Goal: Transaction & Acquisition: Purchase product/service

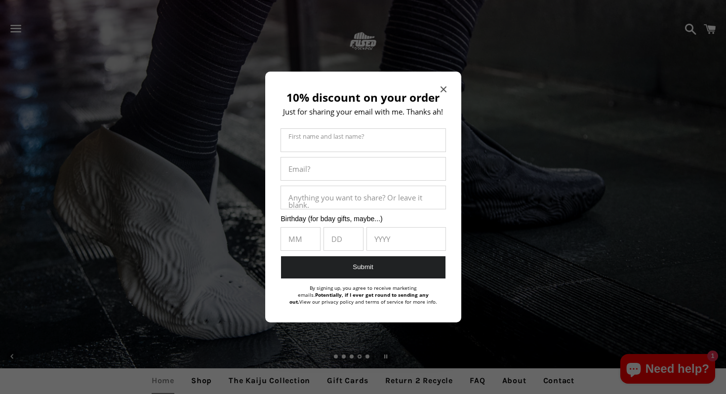
click at [444, 86] on icon "Close modal" at bounding box center [444, 89] width 6 height 6
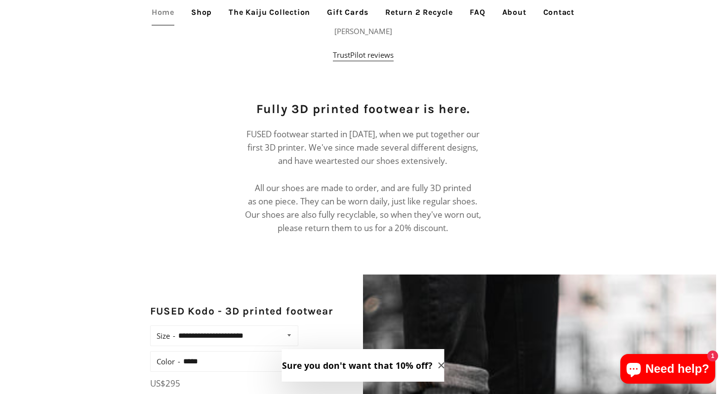
scroll to position [519, 0]
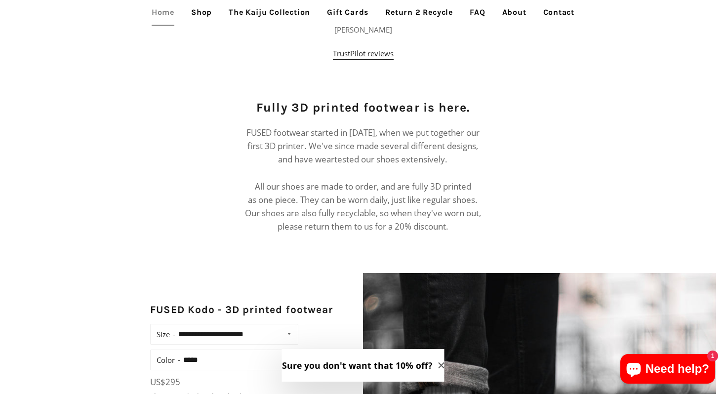
click at [202, 15] on link "Shop" at bounding box center [202, 12] width 36 height 25
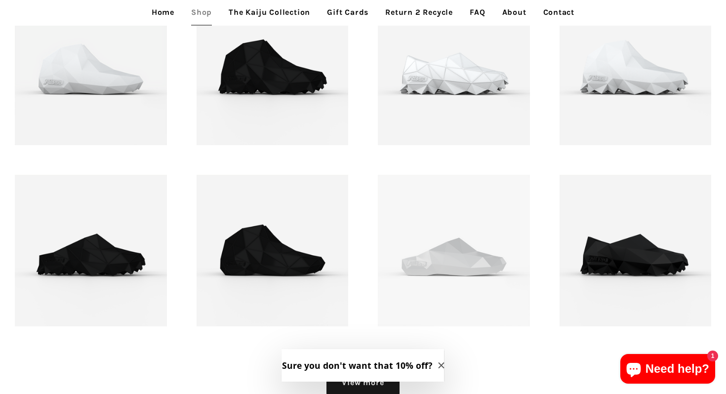
scroll to position [1198, 0]
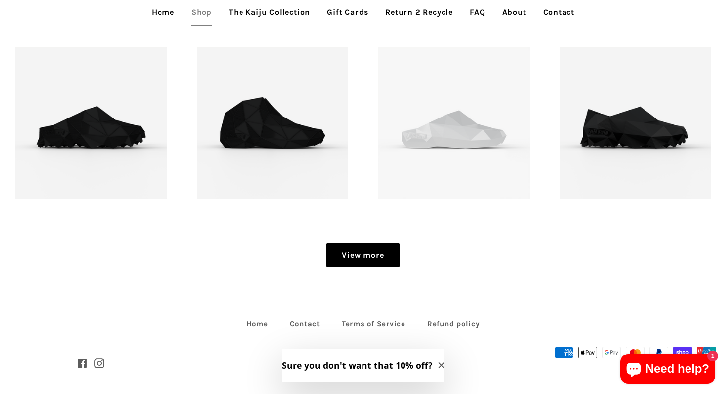
click at [360, 251] on link "View more" at bounding box center [363, 256] width 73 height 24
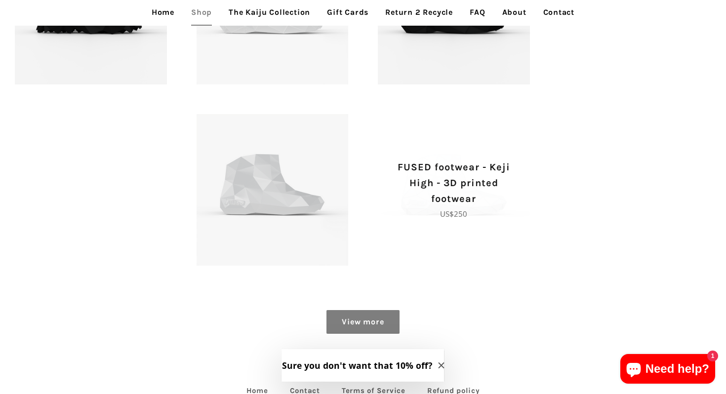
scroll to position [1573, 0]
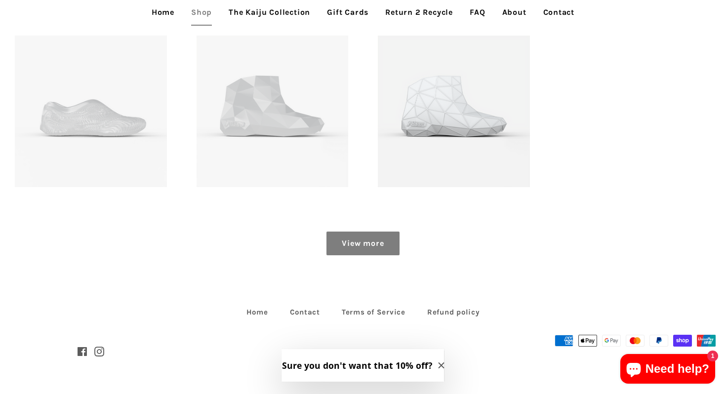
click at [341, 252] on link "View more" at bounding box center [363, 244] width 73 height 24
click at [348, 245] on link "View more" at bounding box center [363, 244] width 73 height 24
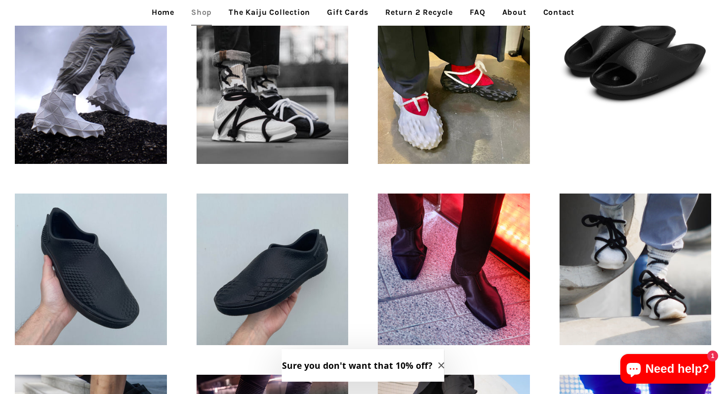
scroll to position [350, 0]
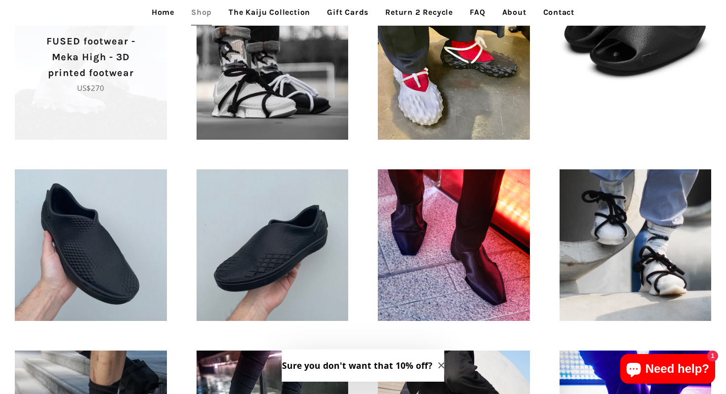
click at [132, 107] on span "FUSED footwear - Meka High - 3D printed footwear Regular price US$270" at bounding box center [91, 64] width 152 height 152
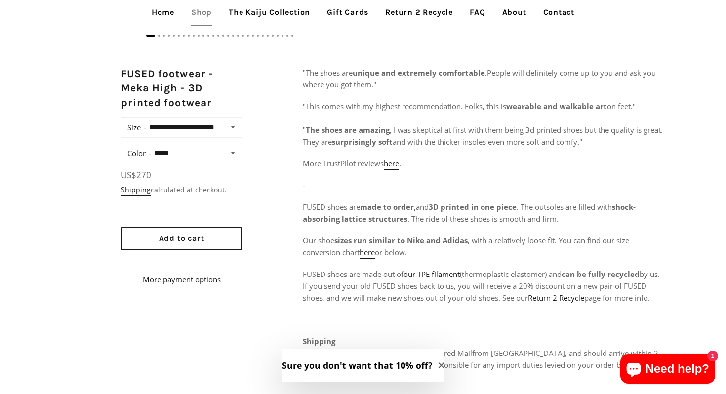
scroll to position [545, 0]
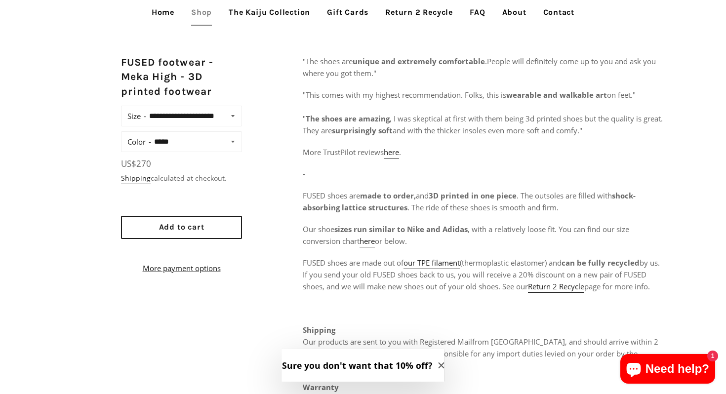
click at [215, 149] on select "**********" at bounding box center [195, 142] width 89 height 14
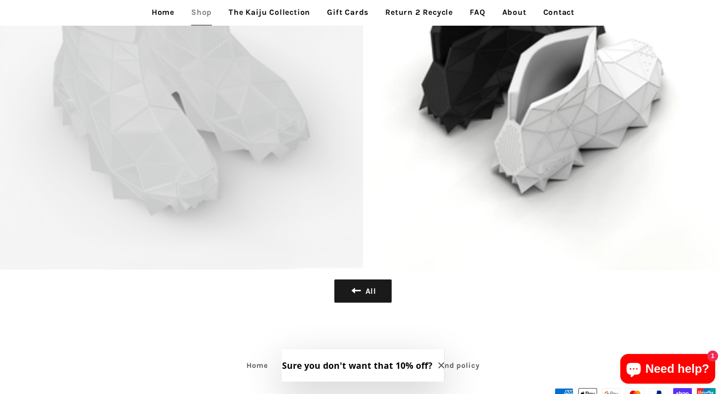
scroll to position [5195, 0]
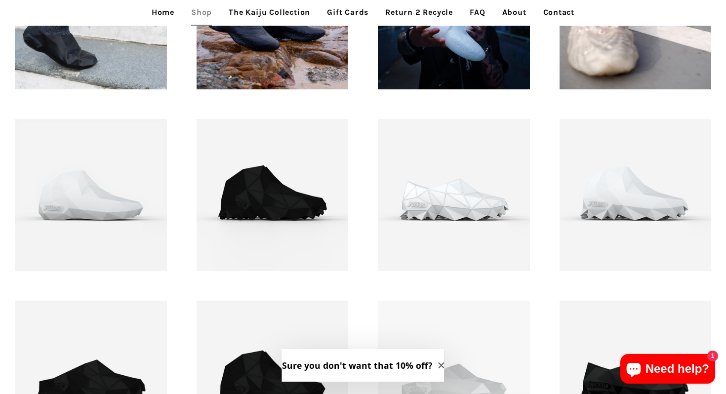
scroll to position [1028, 0]
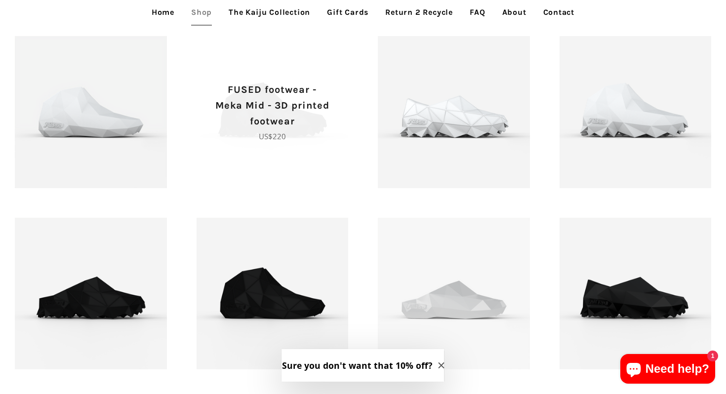
click at [295, 91] on p "FUSED footwear - Meka Mid - 3D printed footwear" at bounding box center [273, 105] width 118 height 47
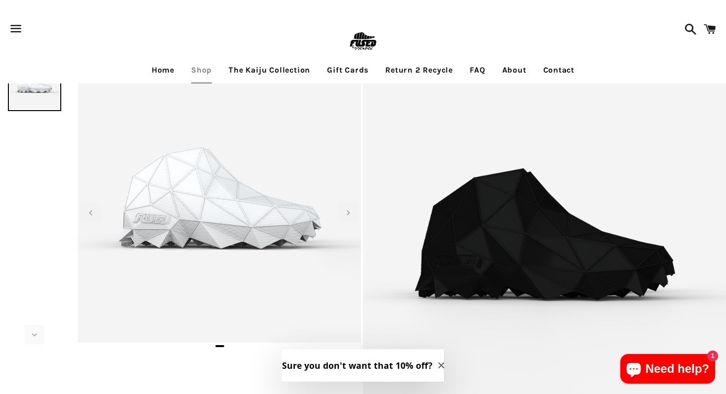
click at [366, 50] on img at bounding box center [363, 42] width 32 height 32
